Goal: Information Seeking & Learning: Learn about a topic

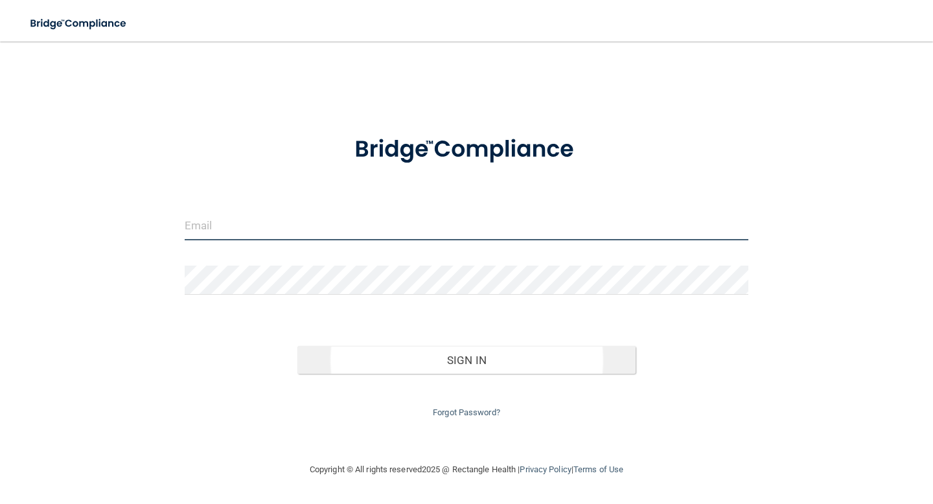
type input "kraniasch@gmail.com"
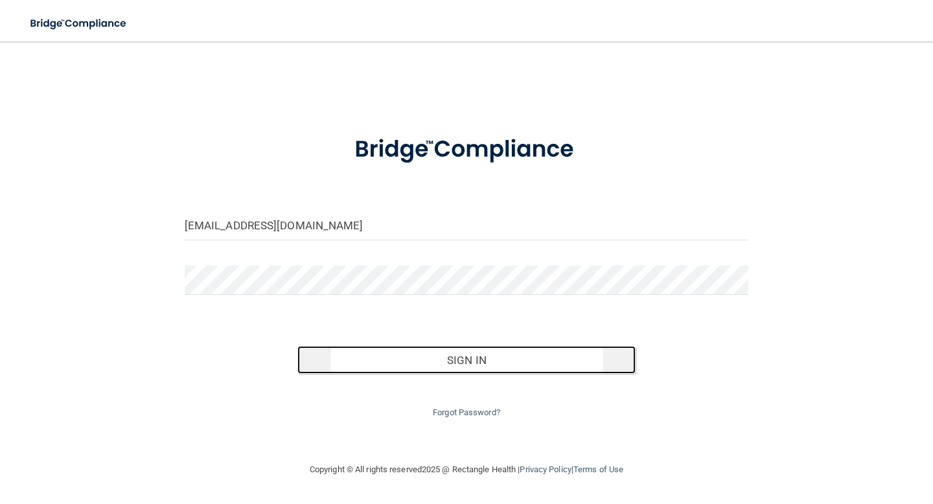
click at [390, 355] on button "Sign In" at bounding box center [466, 360] width 338 height 29
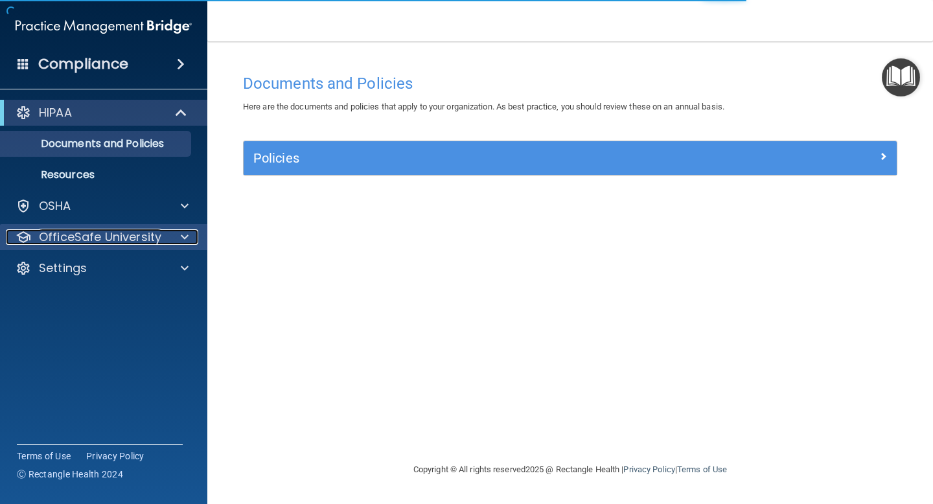
click at [174, 237] on div at bounding box center [183, 237] width 32 height 16
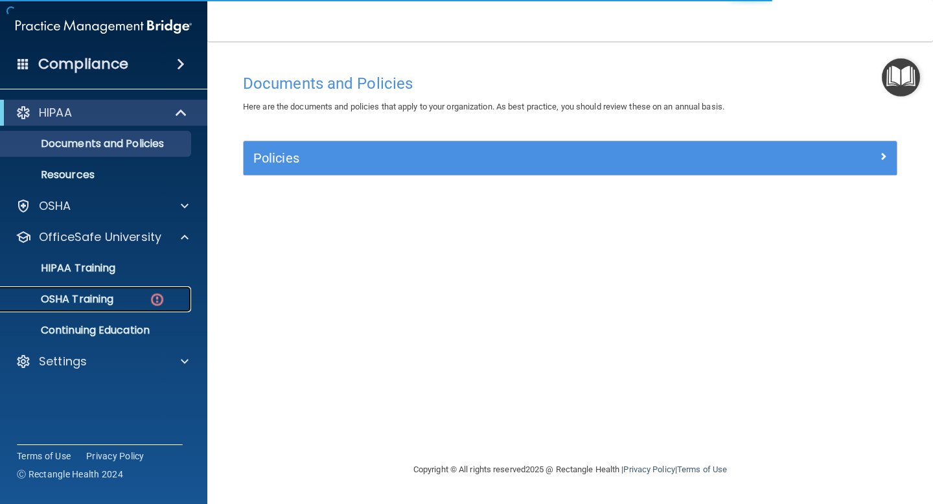
click at [150, 299] on img at bounding box center [157, 300] width 16 height 16
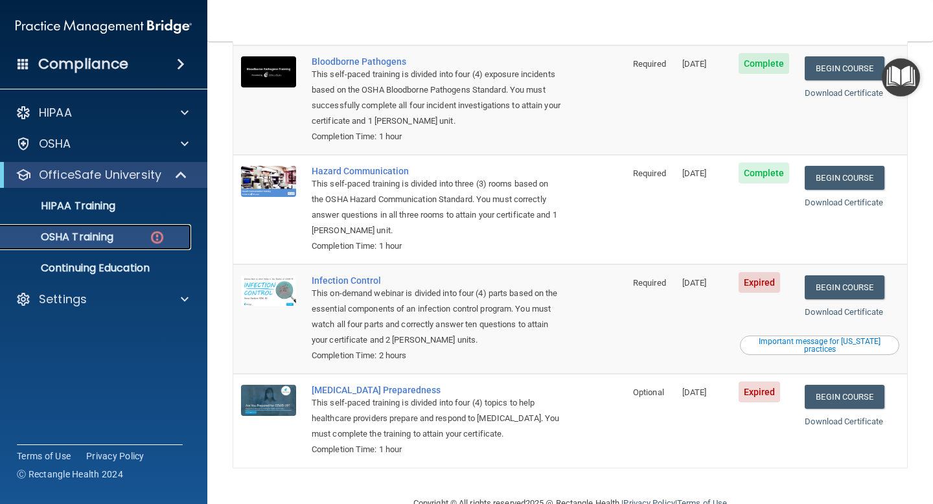
scroll to position [168, 0]
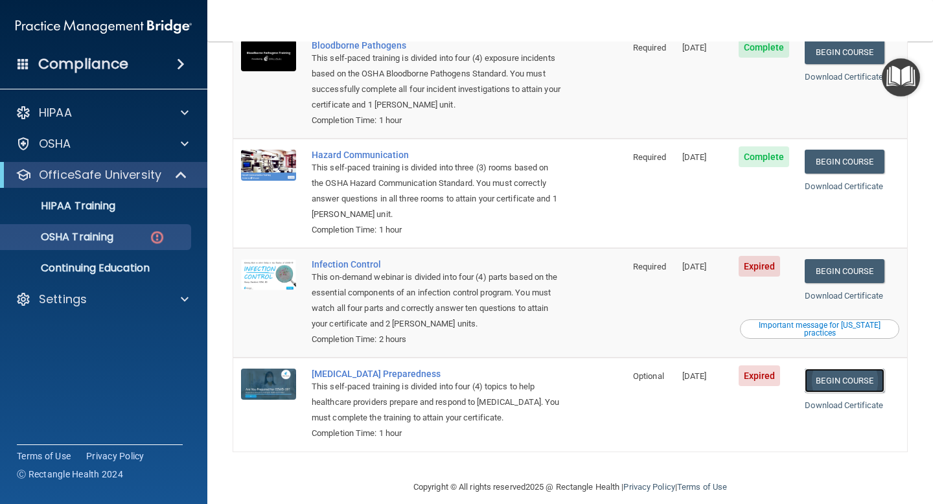
click at [848, 369] on link "Begin Course" at bounding box center [844, 381] width 79 height 24
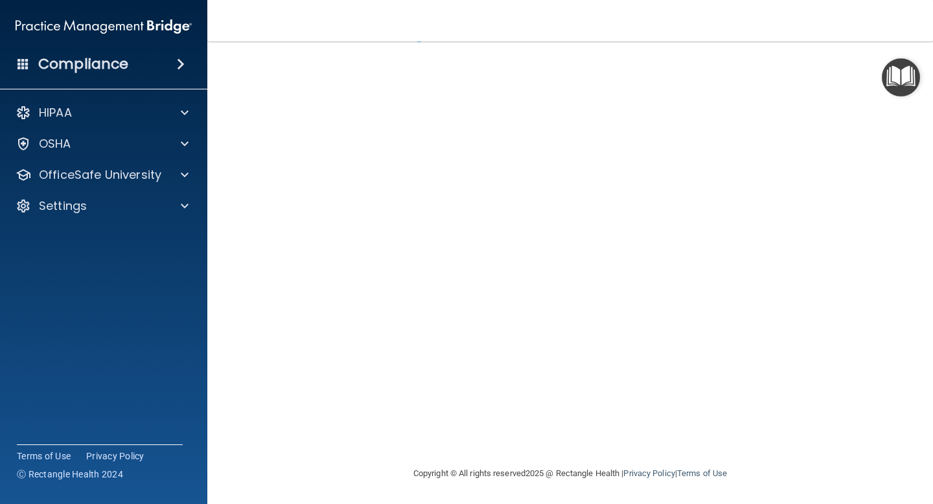
scroll to position [51, 0]
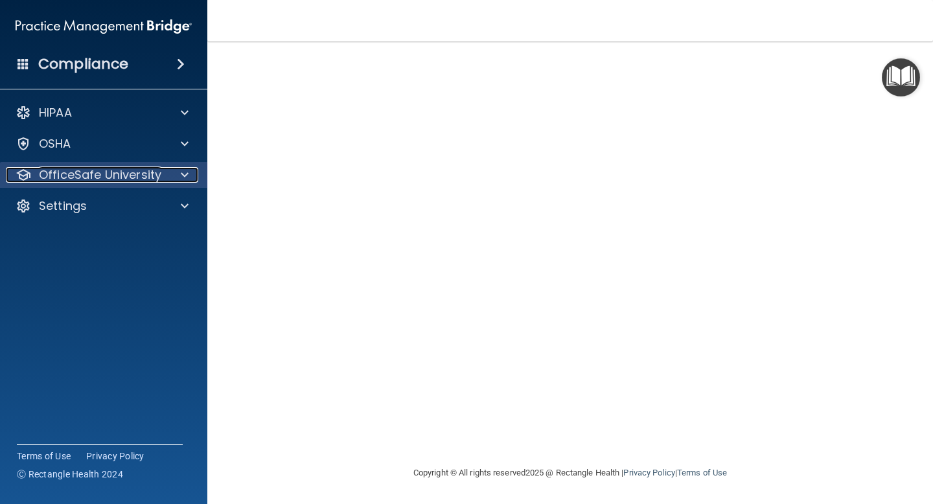
click at [172, 172] on div at bounding box center [183, 175] width 32 height 16
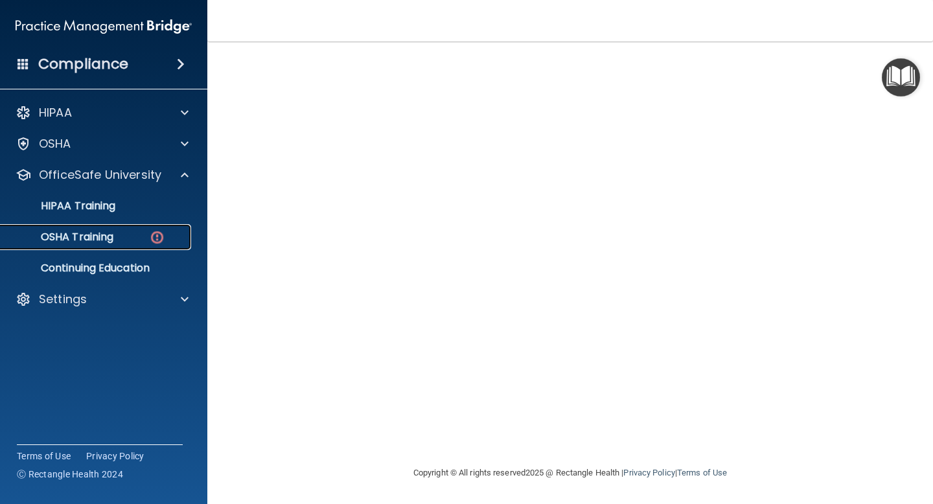
click at [157, 244] on img at bounding box center [157, 237] width 16 height 16
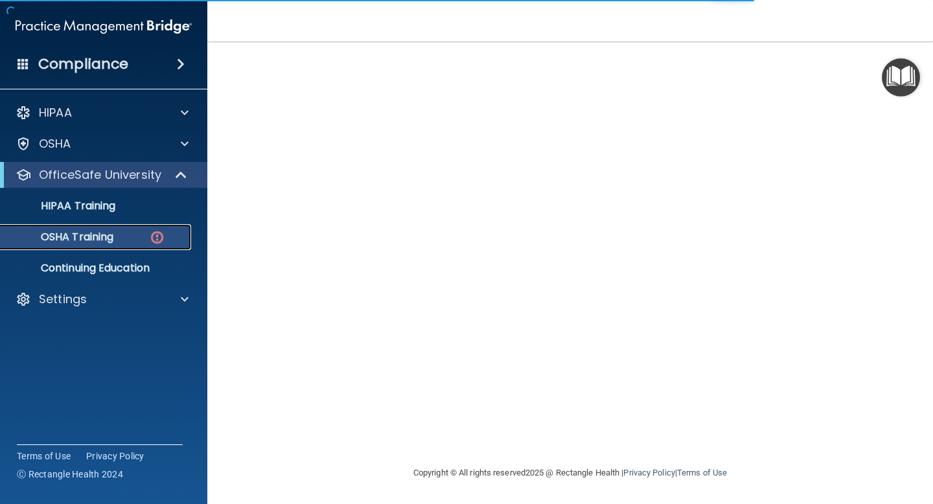
scroll to position [168, 0]
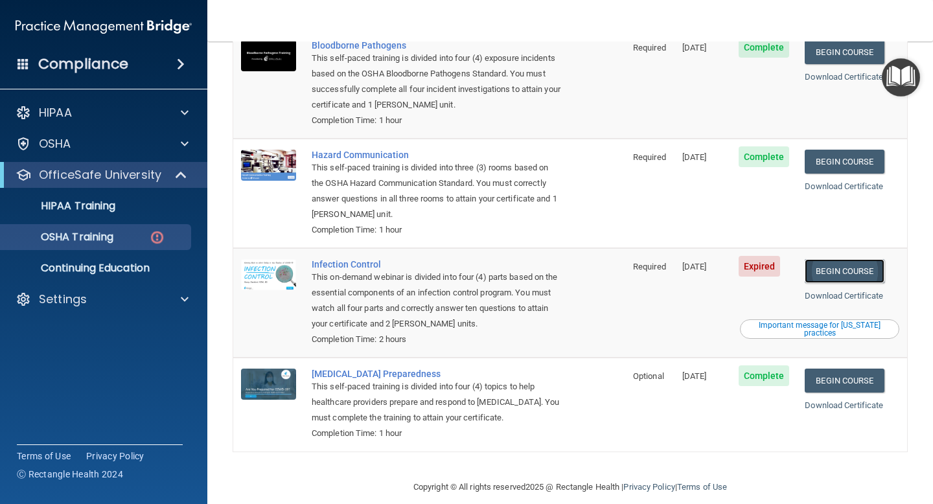
click at [844, 259] on link "Begin Course" at bounding box center [844, 271] width 79 height 24
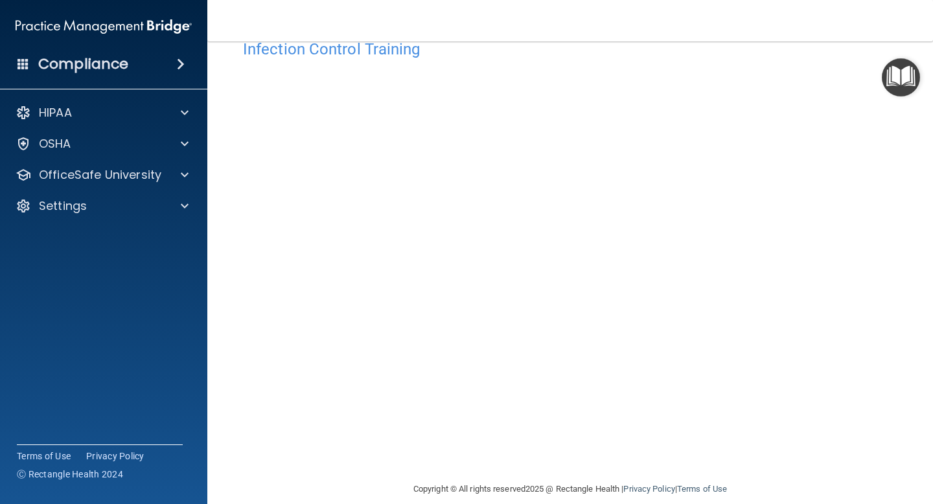
scroll to position [51, 0]
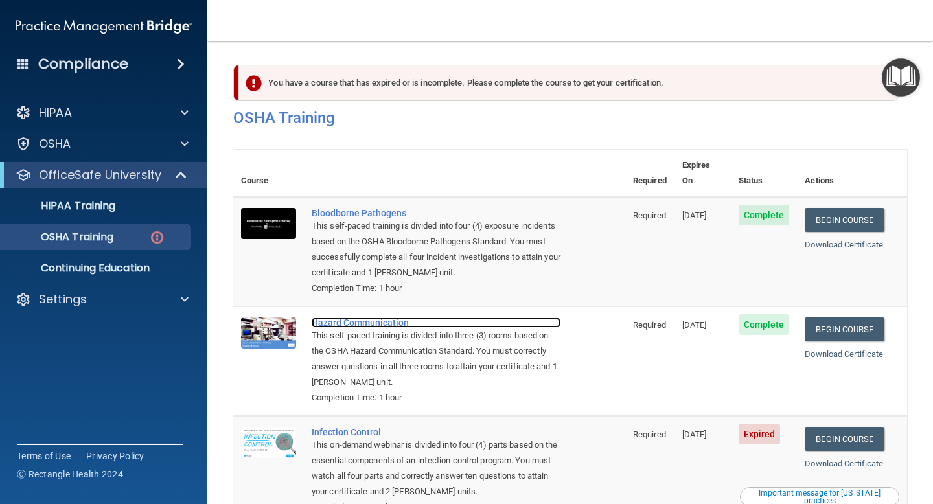
scroll to position [168, 0]
